Goal: Contribute content: Contribute content

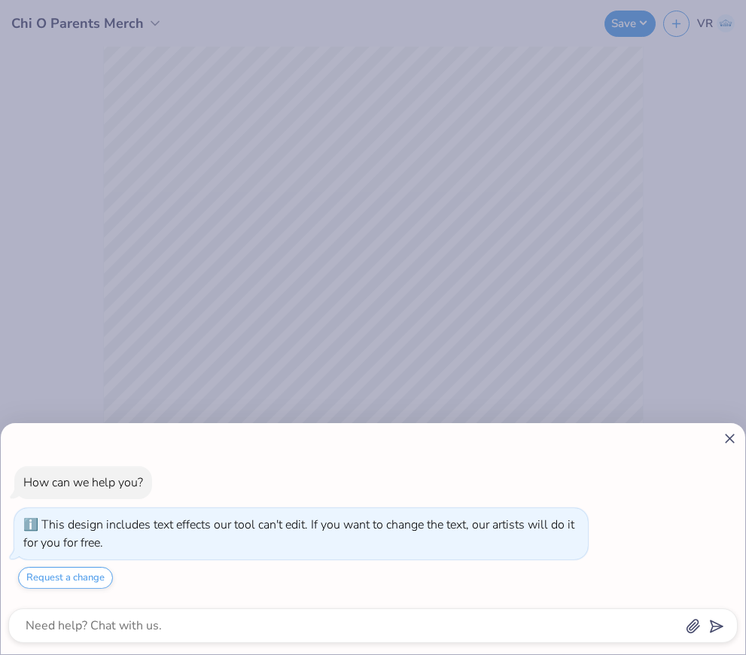
click at [727, 437] on line at bounding box center [730, 438] width 8 height 8
type textarea "x"
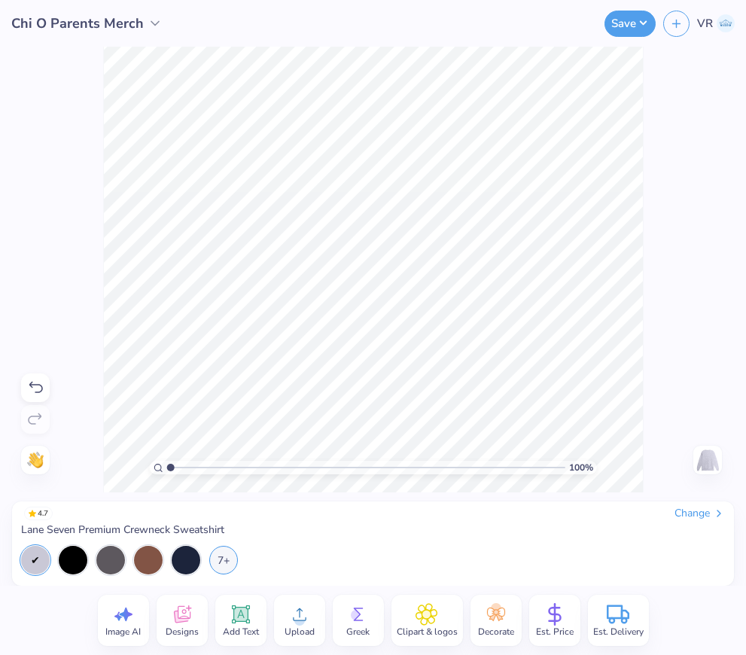
click at [745, 654] on html "Chi O Parents Merch Save VR Image AI Designs Add Text Upload Greek Clipart & lo…" at bounding box center [373, 327] width 746 height 655
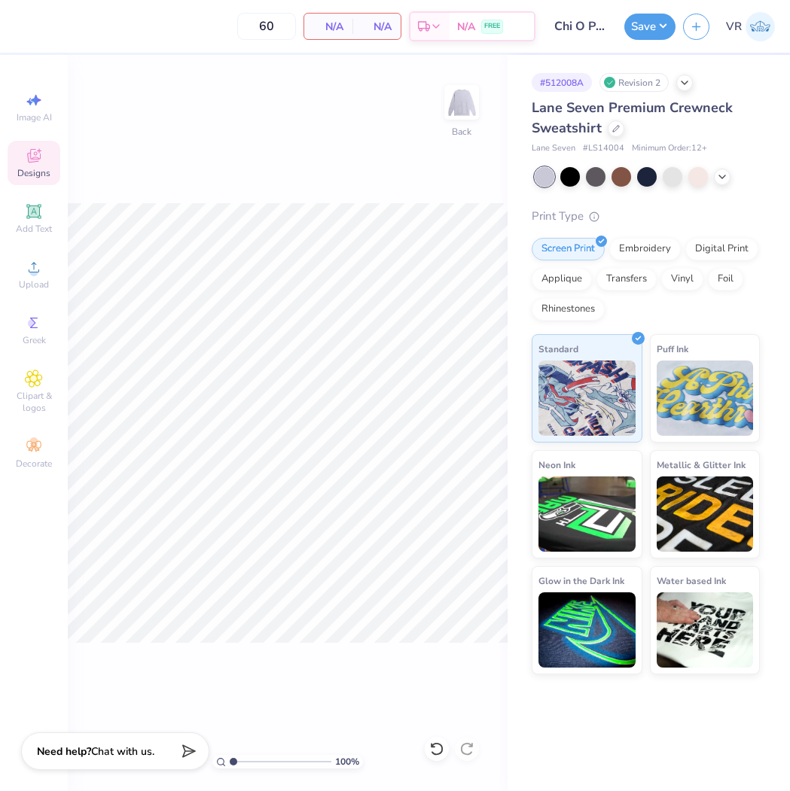
click at [42, 171] on span "Designs" at bounding box center [33, 173] width 33 height 12
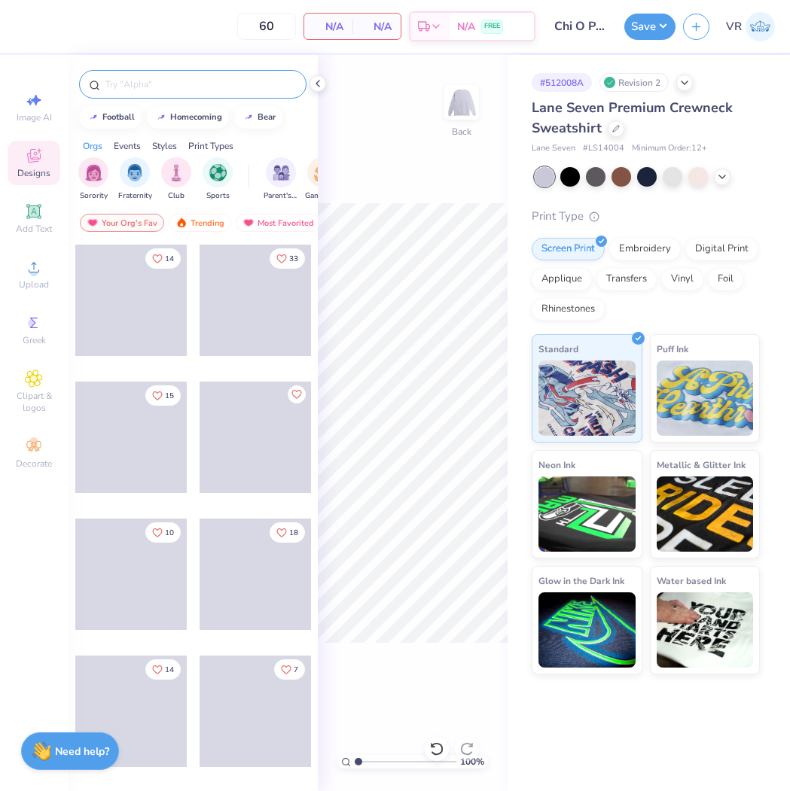
click at [166, 80] on input "text" at bounding box center [200, 84] width 193 height 15
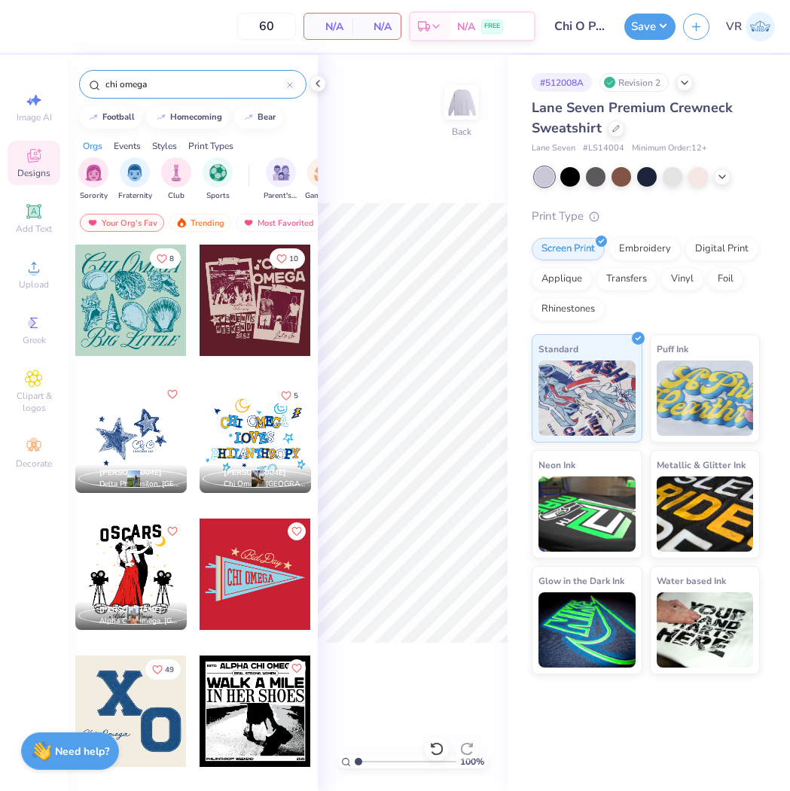
type input "chi omega"
click at [315, 87] on icon at bounding box center [318, 84] width 12 height 12
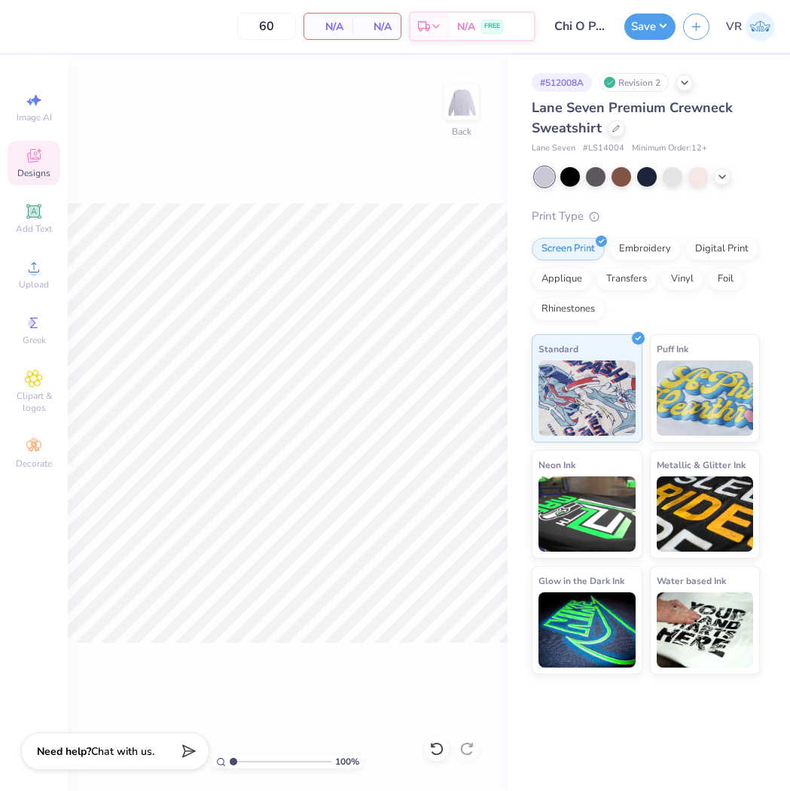
click at [338, 156] on div "100 % Back" at bounding box center [288, 423] width 440 height 736
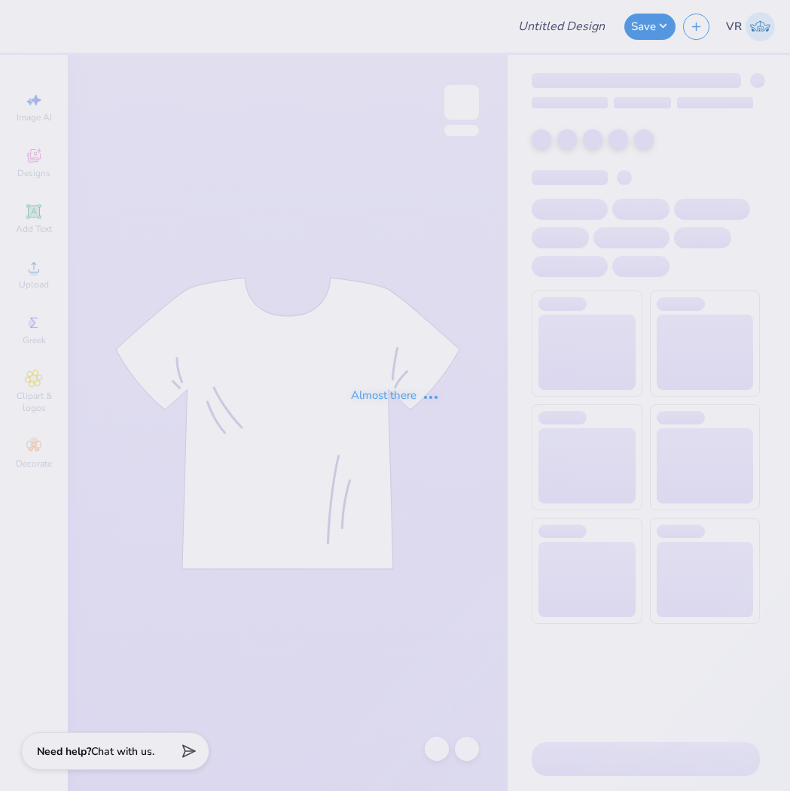
type input "Chi O Parents Merch"
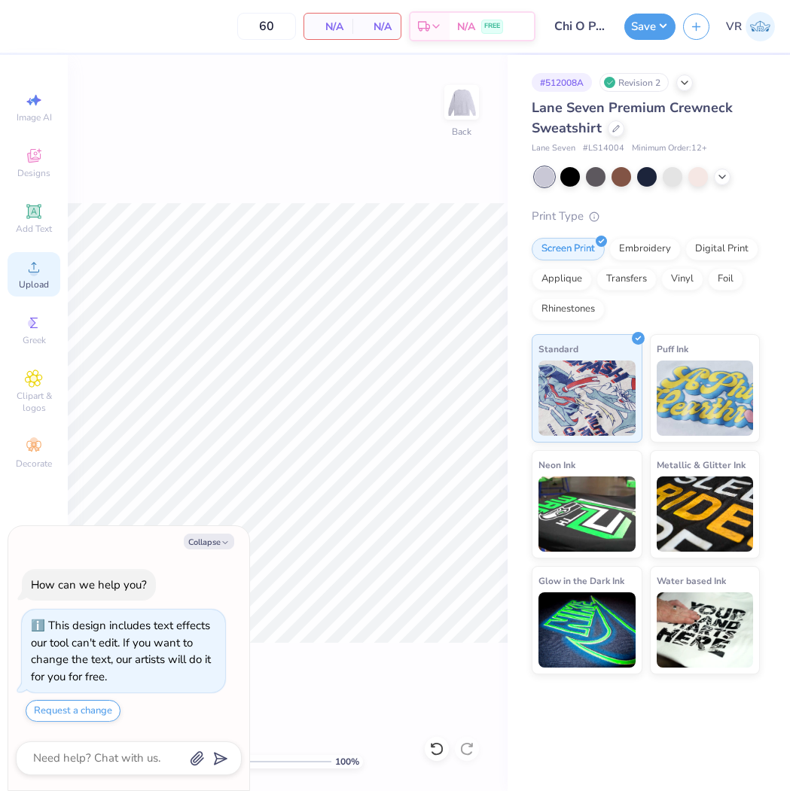
click at [32, 277] on div "Upload" at bounding box center [34, 274] width 53 height 44
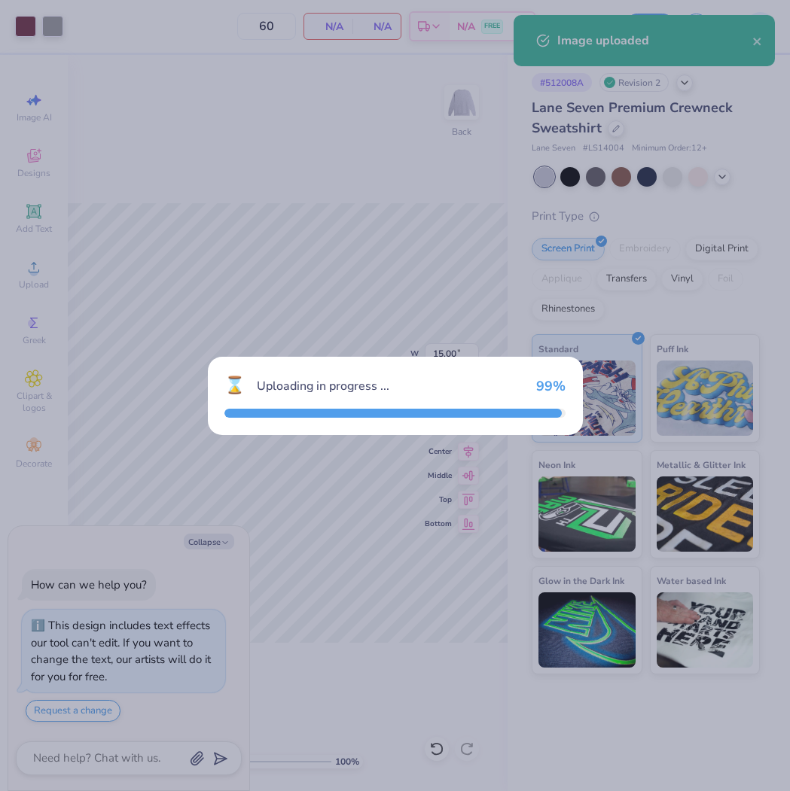
type textarea "x"
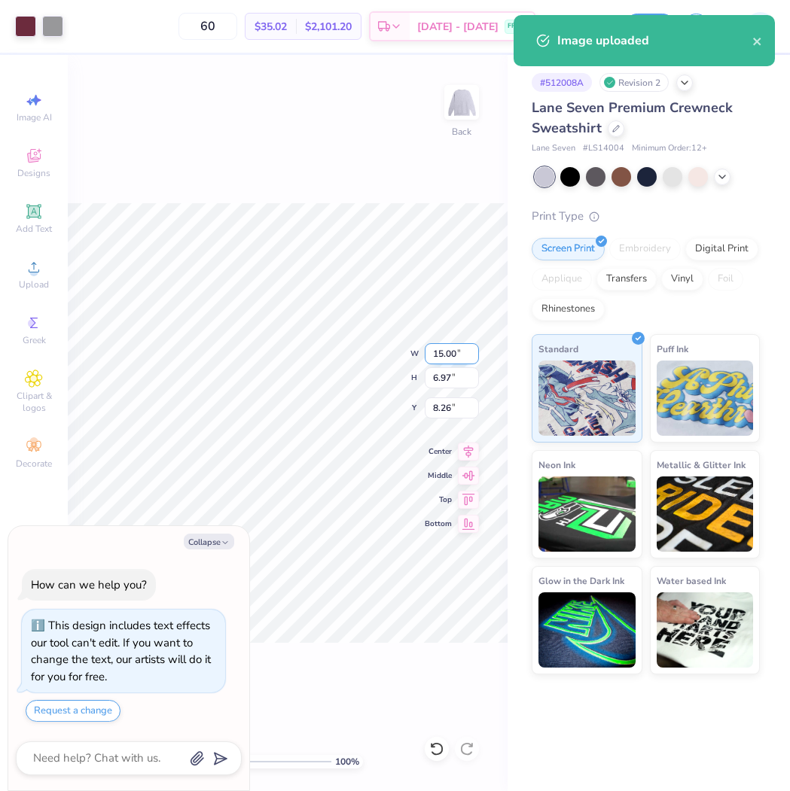
click at [446, 353] on input "15.00" at bounding box center [452, 353] width 54 height 21
type input "12.5"
type textarea "x"
type input "12.50"
type input "5.81"
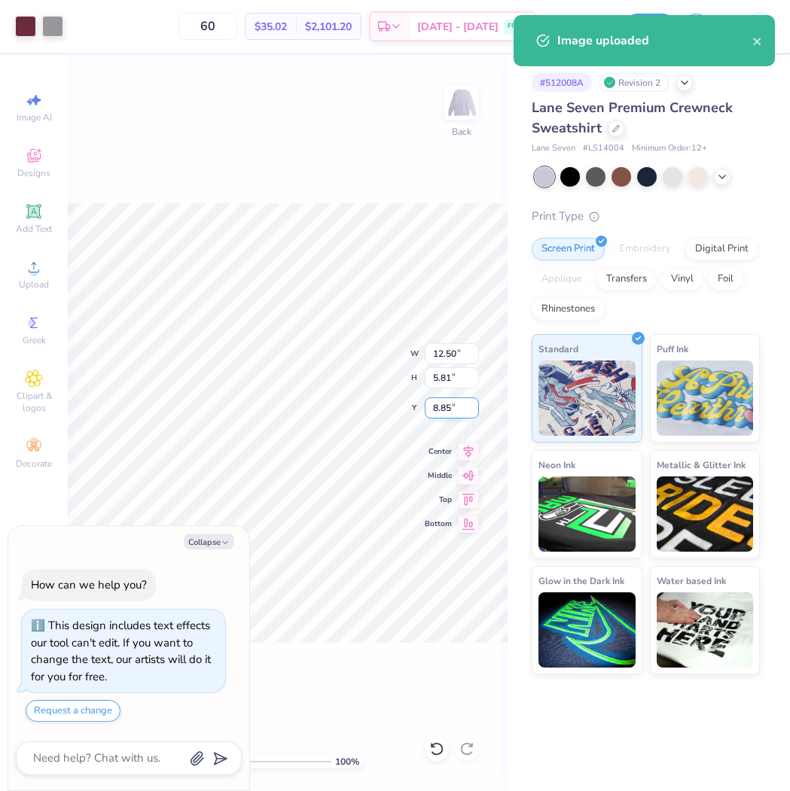
click at [453, 404] on input "8.85" at bounding box center [452, 407] width 54 height 21
type input "3"
type textarea "x"
type input "3.00"
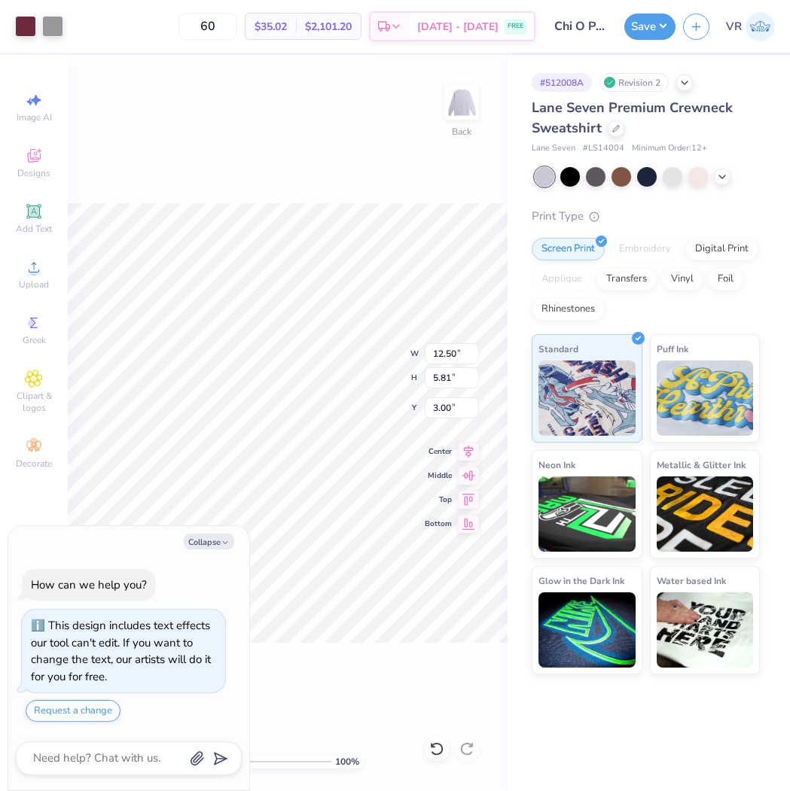
click at [339, 160] on div "100 % Back W 12.50 12.50 " H 5.81 5.81 " Y 3.00 3.00 " Center Middle Top Bottom" at bounding box center [288, 423] width 440 height 736
click at [632, 35] on button "Save" at bounding box center [649, 24] width 51 height 26
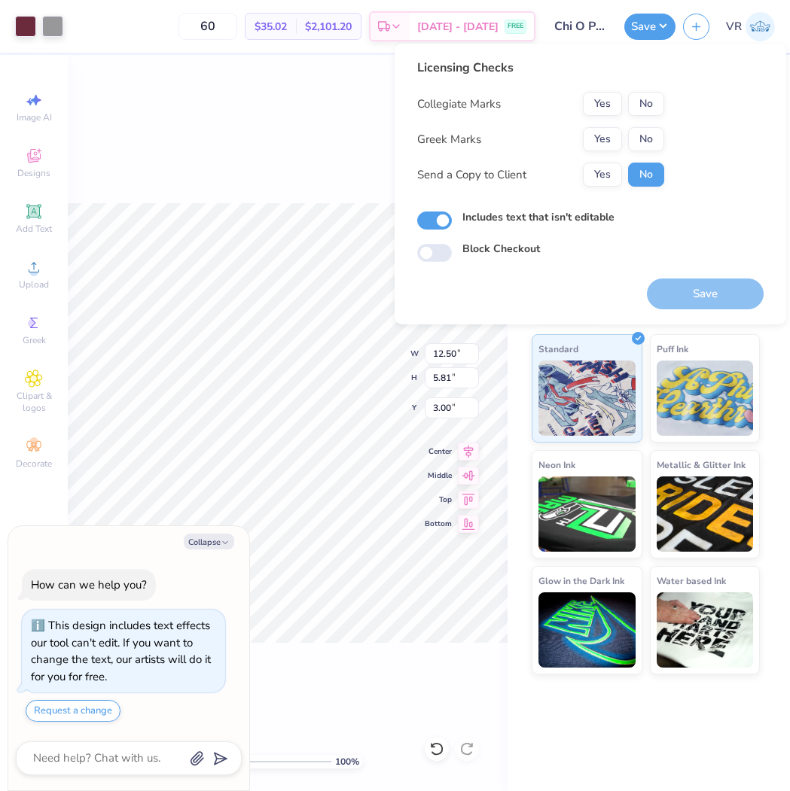
click at [597, 139] on button "Yes" at bounding box center [602, 139] width 39 height 24
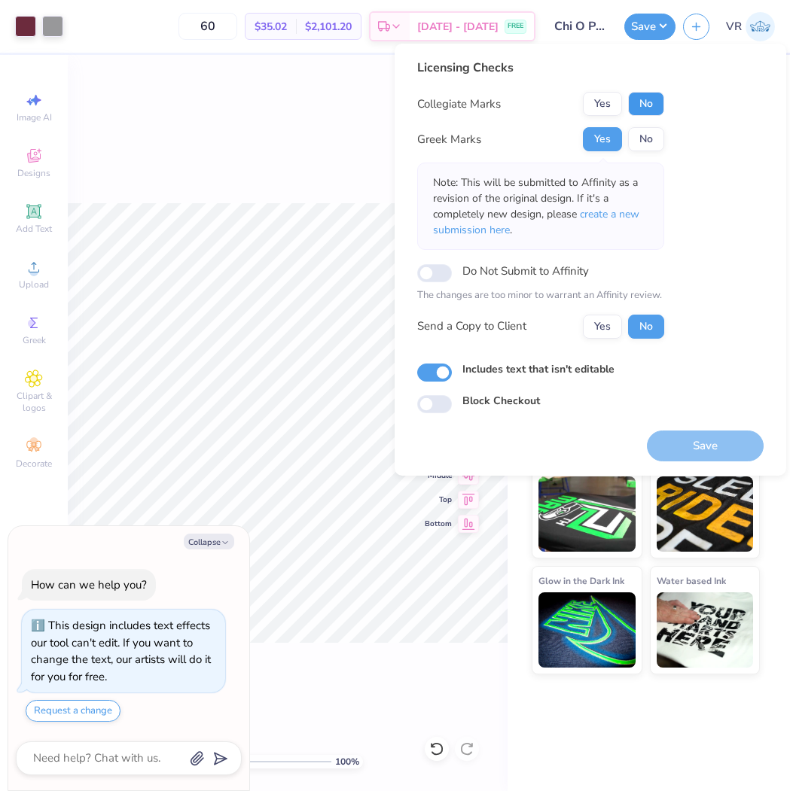
click at [664, 101] on button "No" at bounding box center [646, 104] width 36 height 24
click at [704, 442] on button "Save" at bounding box center [705, 446] width 117 height 31
click at [589, 728] on div "# 512008A Revision 2 Lane Seven Premium Crewneck Sweatshirt Lane Seven # LS1400…" at bounding box center [648, 423] width 282 height 736
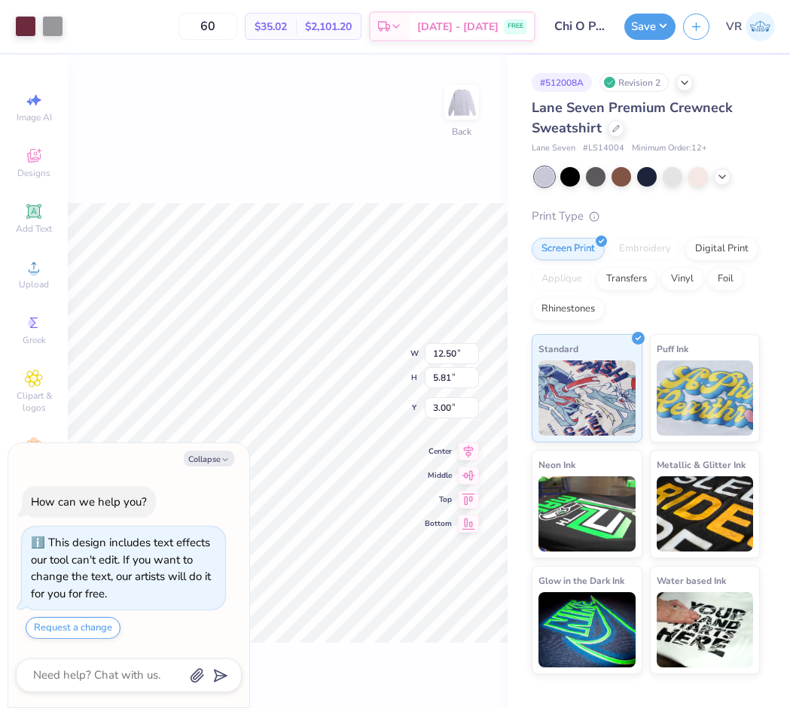
type textarea "x"
